Goal: Task Accomplishment & Management: Use online tool/utility

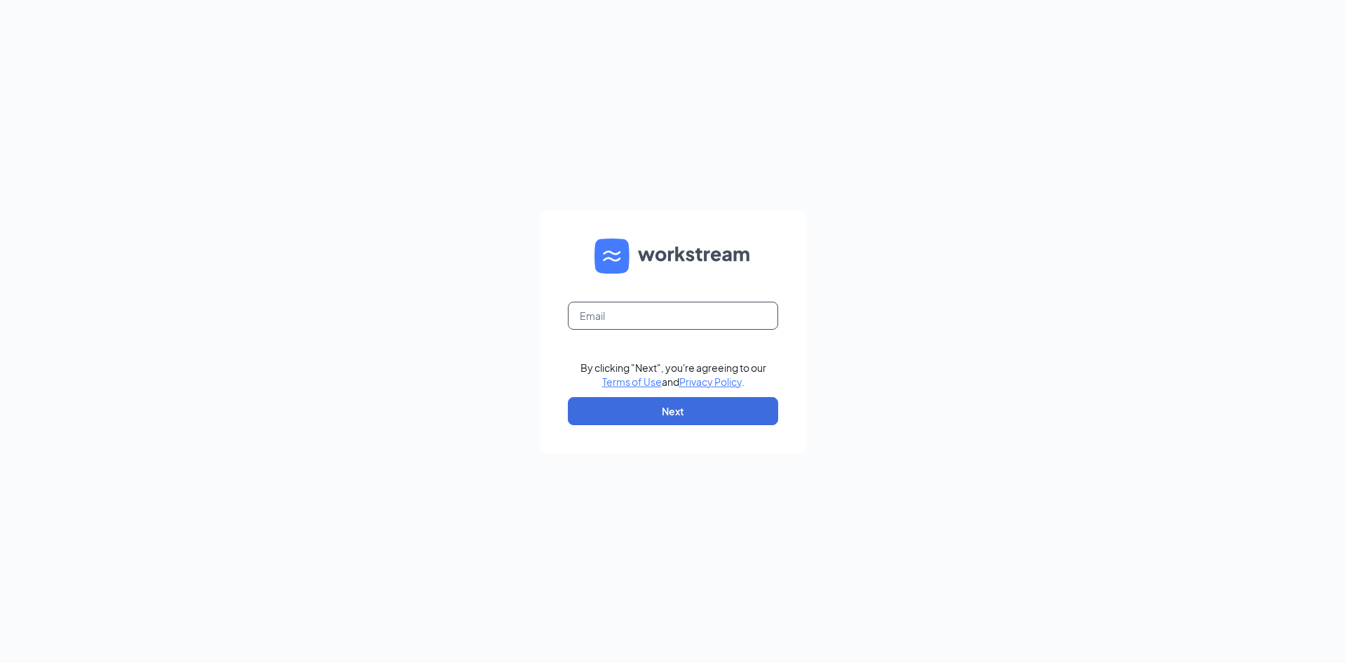
drag, startPoint x: 0, startPoint y: 0, endPoint x: 630, endPoint y: 329, distance: 710.9
click at [630, 329] on input "text" at bounding box center [673, 315] width 210 height 28
type input "[EMAIL_ADDRESS][DOMAIN_NAME]"
click at [674, 410] on button "Next" at bounding box center [673, 411] width 210 height 28
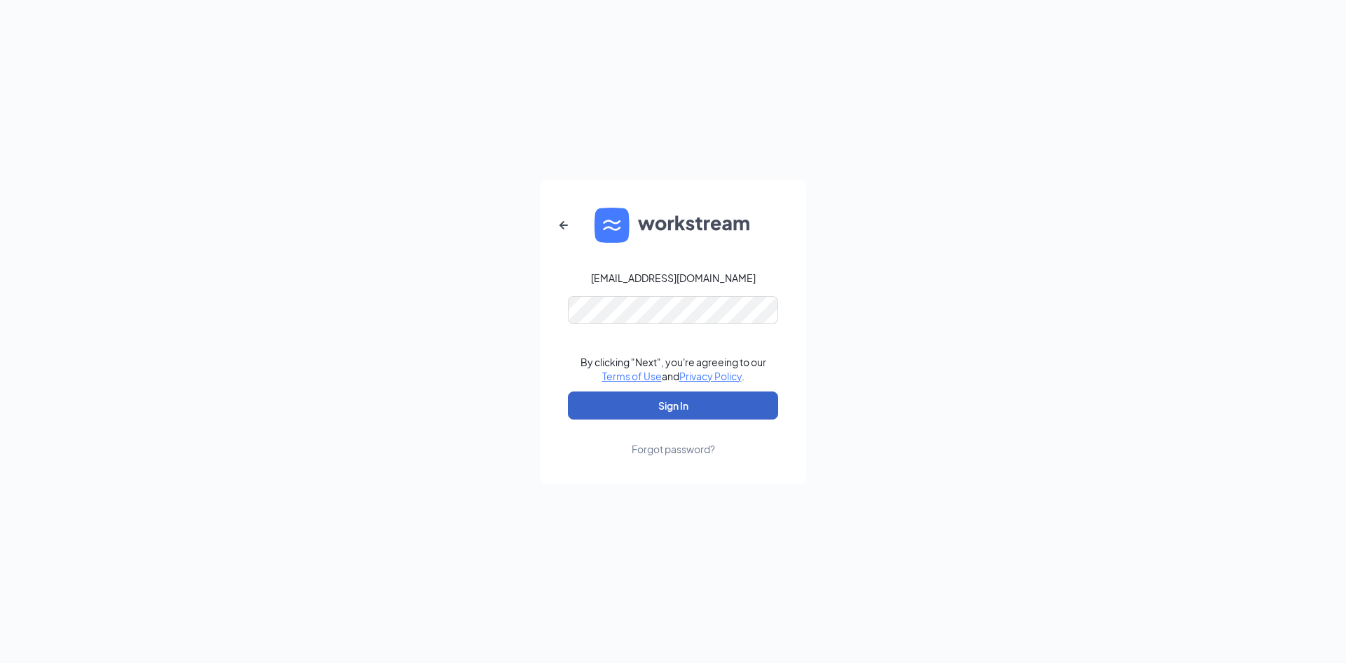
click at [675, 402] on button "Sign In" at bounding box center [673, 405] width 210 height 28
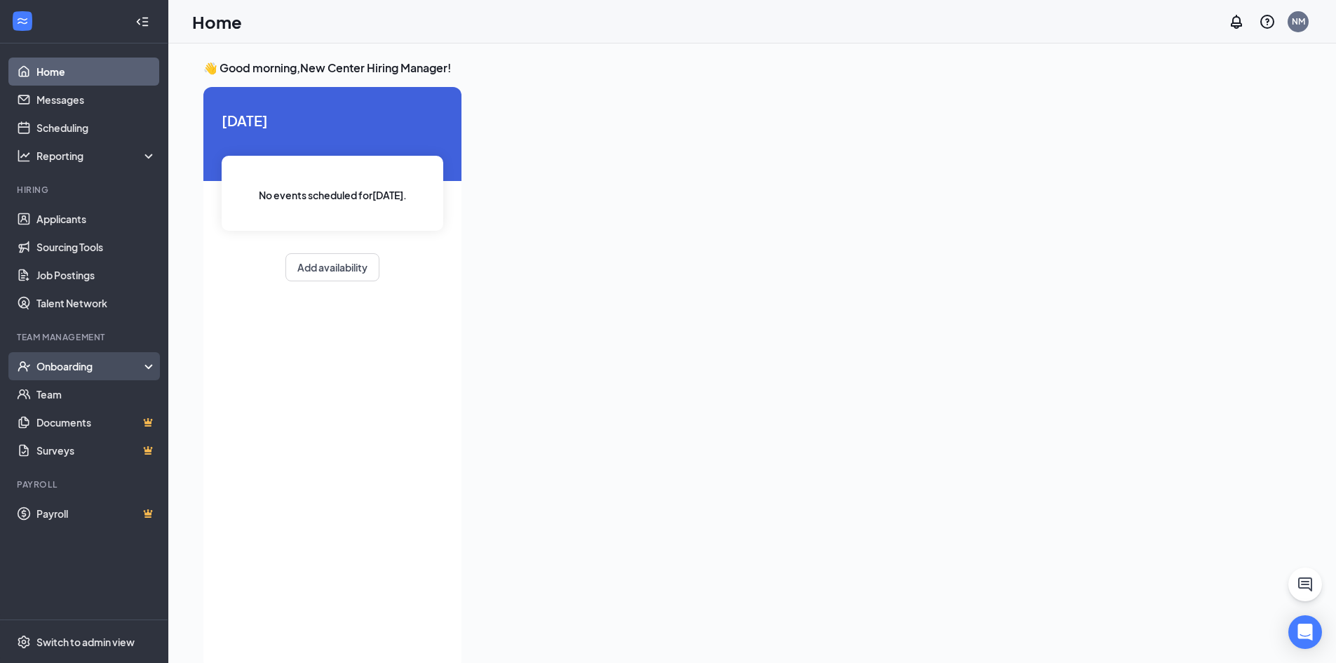
click at [80, 361] on div "Onboarding" at bounding box center [90, 366] width 108 height 14
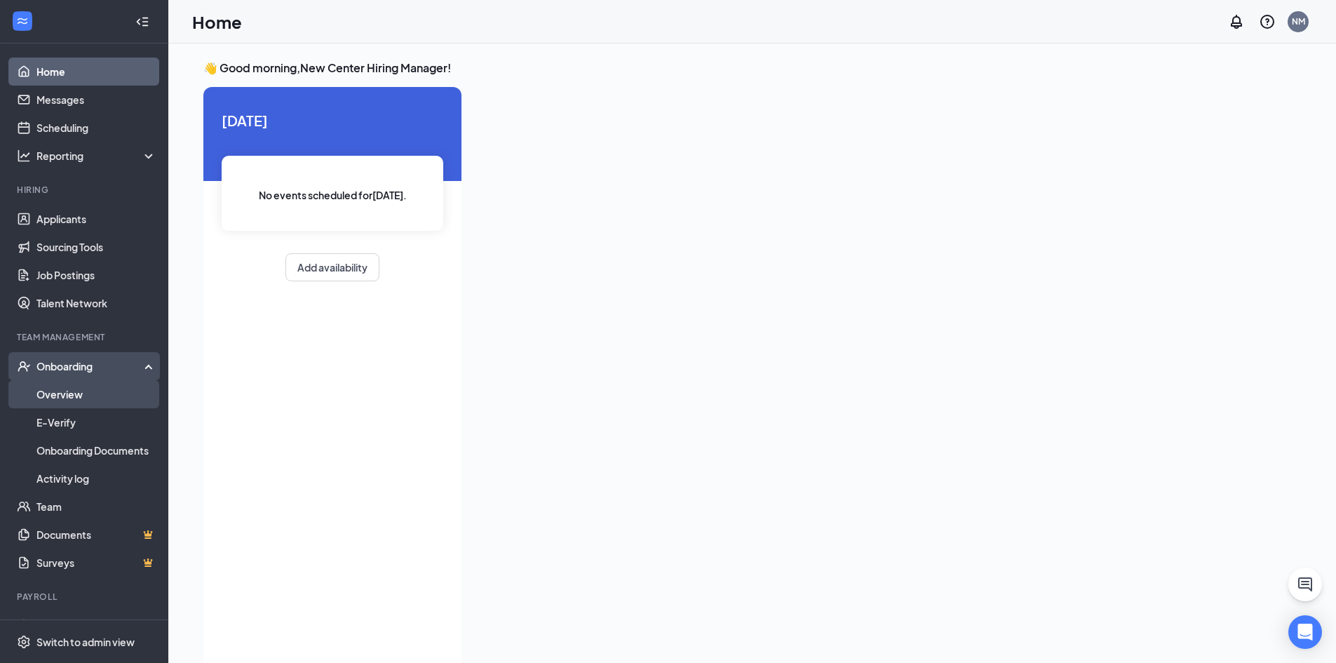
click at [76, 396] on link "Overview" at bounding box center [96, 394] width 120 height 28
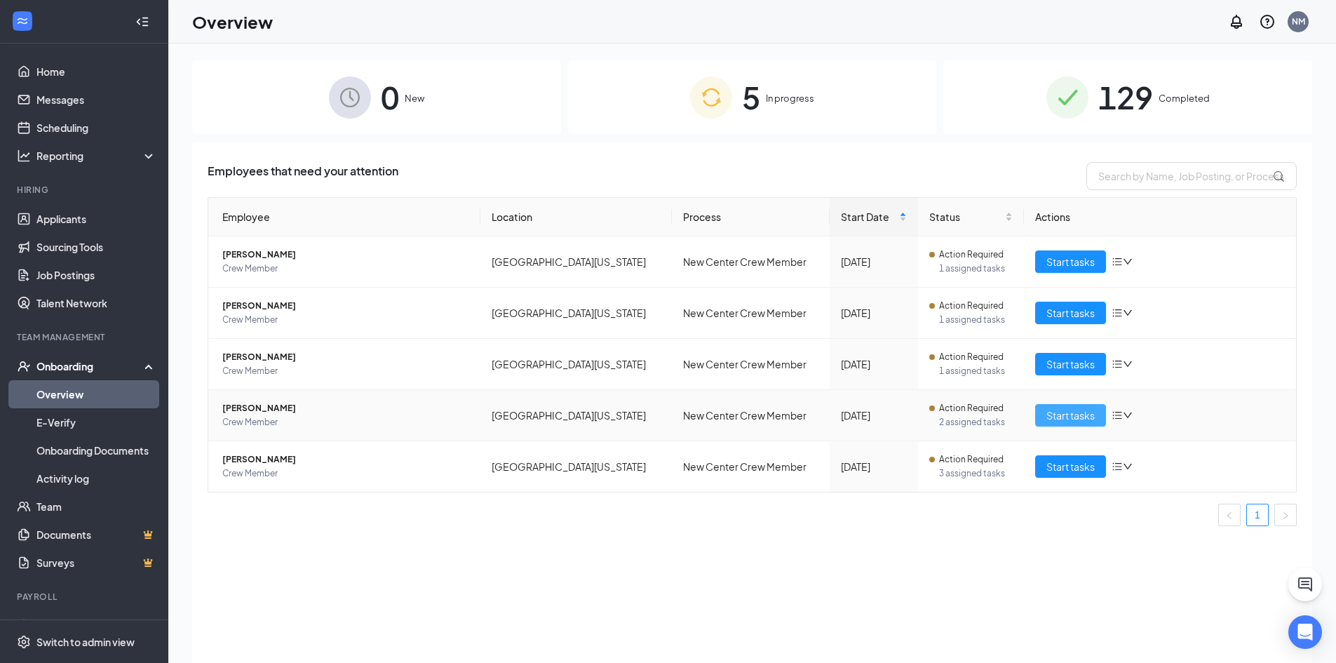
click at [1056, 417] on span "Start tasks" at bounding box center [1070, 414] width 48 height 15
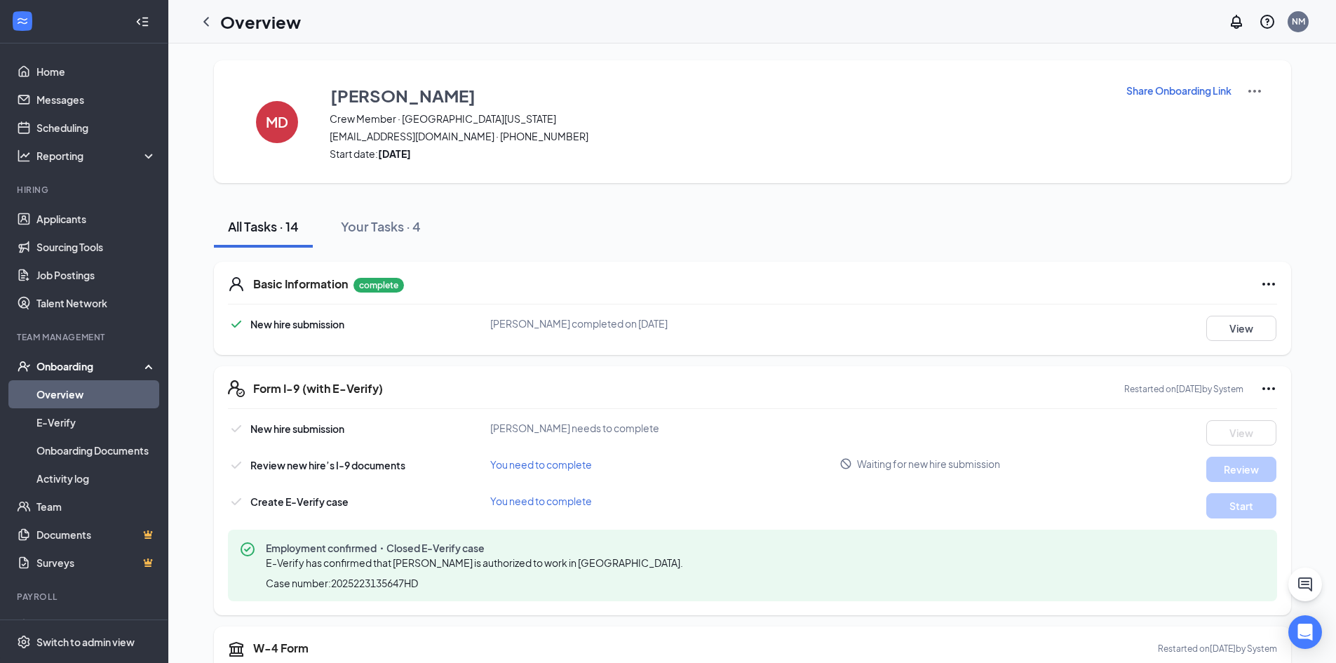
click at [1256, 84] on img at bounding box center [1254, 91] width 17 height 17
click at [1057, 177] on div "MD Marissa Darnell Crew Member · New Center Point Colorado Springs marissadarne…" at bounding box center [752, 121] width 1077 height 123
click at [1167, 90] on p "Share Onboarding Link" at bounding box center [1178, 90] width 105 height 14
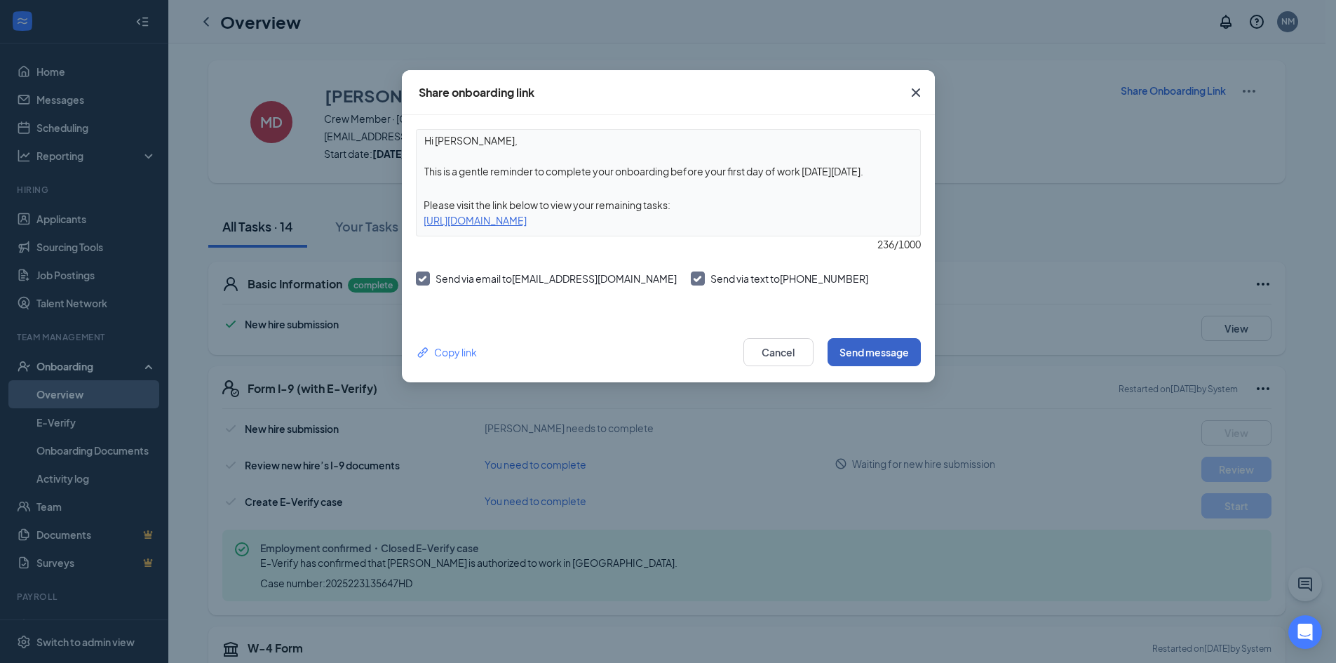
click at [880, 346] on button "Send message" at bounding box center [873, 352] width 93 height 28
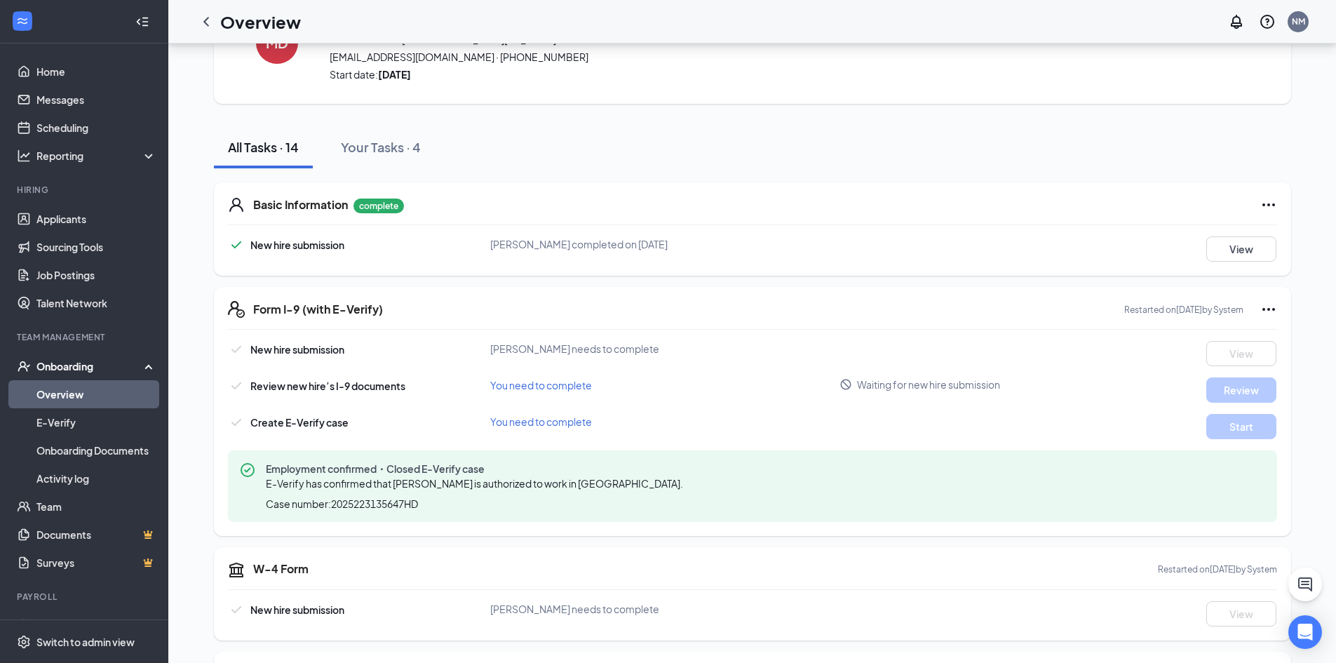
scroll to position [46, 0]
